Goal: Task Accomplishment & Management: Use online tool/utility

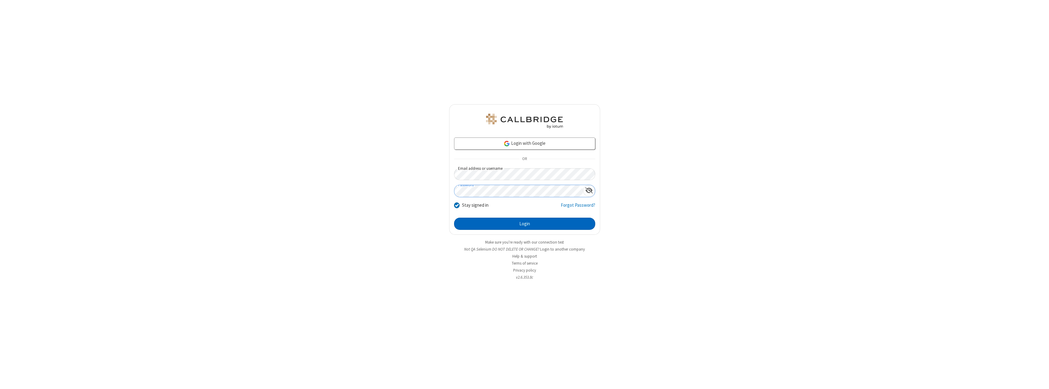
click at [525, 224] on button "Login" at bounding box center [524, 224] width 141 height 12
